Goal: Entertainment & Leisure: Browse casually

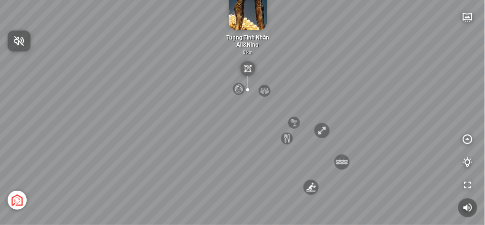
click at [151, 161] on div at bounding box center [242, 112] width 485 height 225
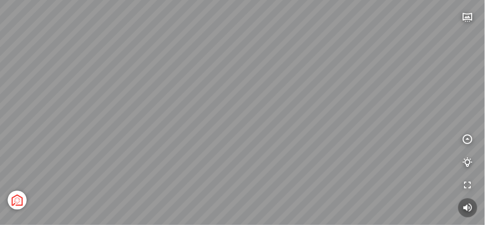
drag, startPoint x: 120, startPoint y: 174, endPoint x: 236, endPoint y: 147, distance: 119.0
click at [236, 147] on div "[GEOGRAPHIC_DATA] 3.6 km KN Links [GEOGRAPHIC_DATA] 5.9 km Thể Thao Bãi Biển 0 …" at bounding box center [242, 112] width 485 height 225
drag, startPoint x: 151, startPoint y: 168, endPoint x: 294, endPoint y: 102, distance: 157.6
click at [294, 102] on div "[GEOGRAPHIC_DATA] 3.6 km KN Links [GEOGRAPHIC_DATA] 5.9 km Thể Thao Bãi Biển 0 …" at bounding box center [242, 112] width 485 height 225
drag, startPoint x: 338, startPoint y: 70, endPoint x: 335, endPoint y: 60, distance: 11.2
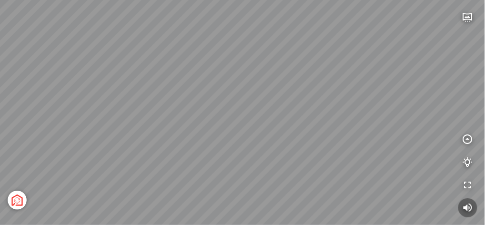
click at [335, 60] on div "[GEOGRAPHIC_DATA] 3.6 km KN Links [GEOGRAPHIC_DATA] 5.9 km Thể Thao Bãi Biển 0 …" at bounding box center [242, 112] width 485 height 225
